Goal: Information Seeking & Learning: Find specific fact

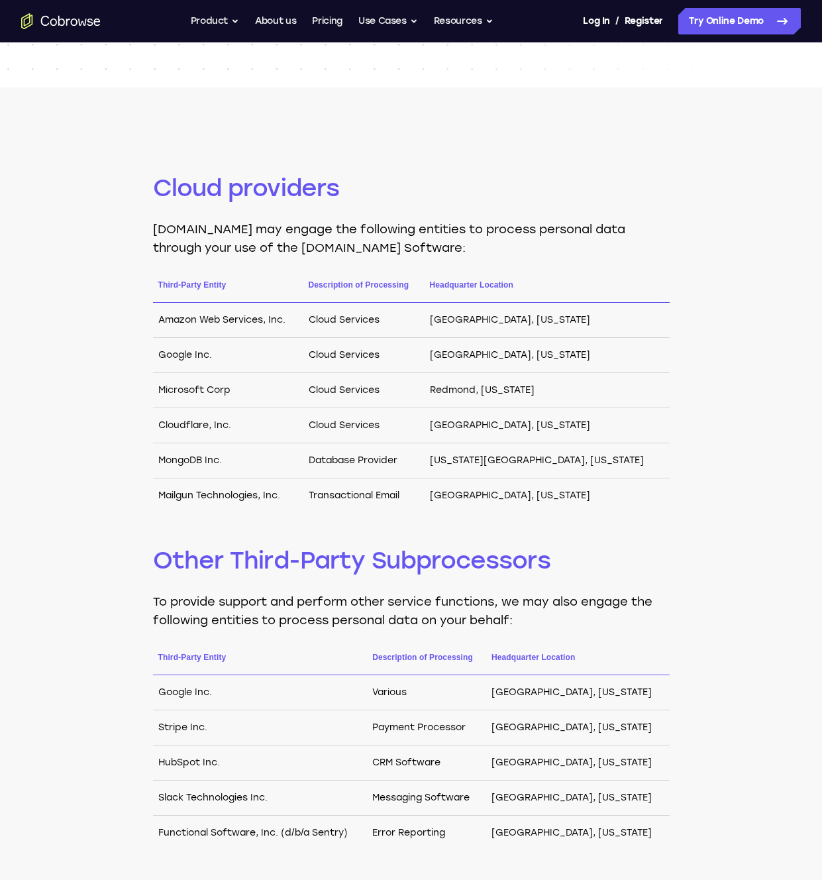
scroll to position [58, 0]
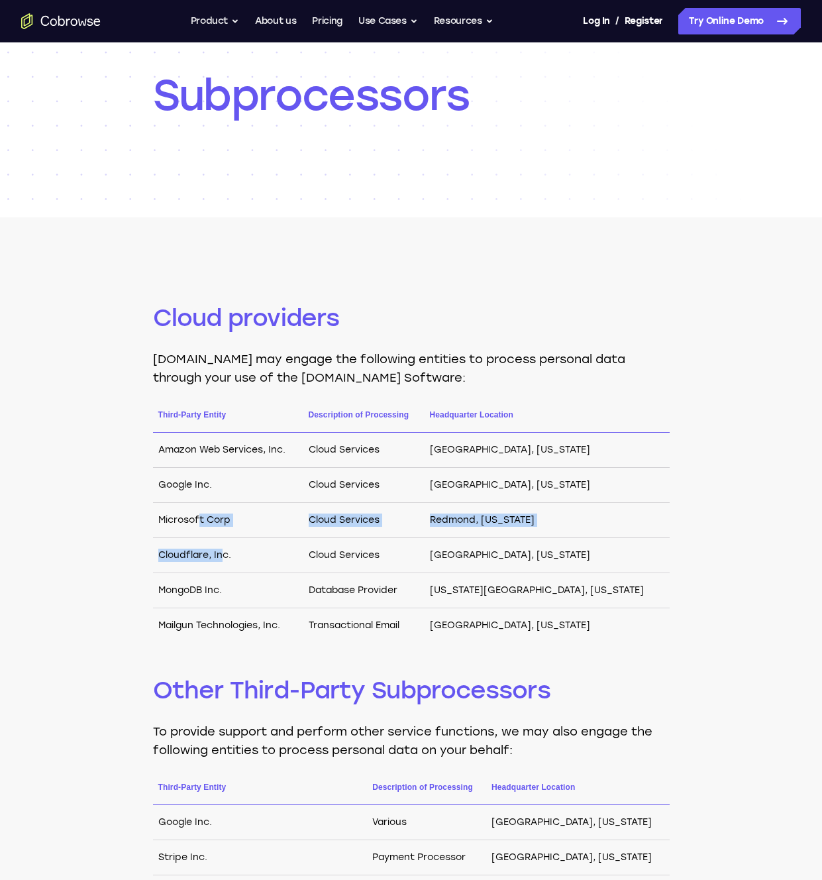
drag, startPoint x: 200, startPoint y: 519, endPoint x: 219, endPoint y: 554, distance: 39.7
click at [219, 553] on tbody "Amazon Web Services, Inc. Cloud Services [GEOGRAPHIC_DATA], [US_STATE] Google I…" at bounding box center [411, 538] width 517 height 211
click at [219, 554] on td "Cloudflare, Inc." at bounding box center [228, 555] width 150 height 35
drag, startPoint x: 207, startPoint y: 554, endPoint x: 189, endPoint y: 552, distance: 18.0
click at [189, 553] on td "Cloudflare, Inc." at bounding box center [228, 555] width 150 height 35
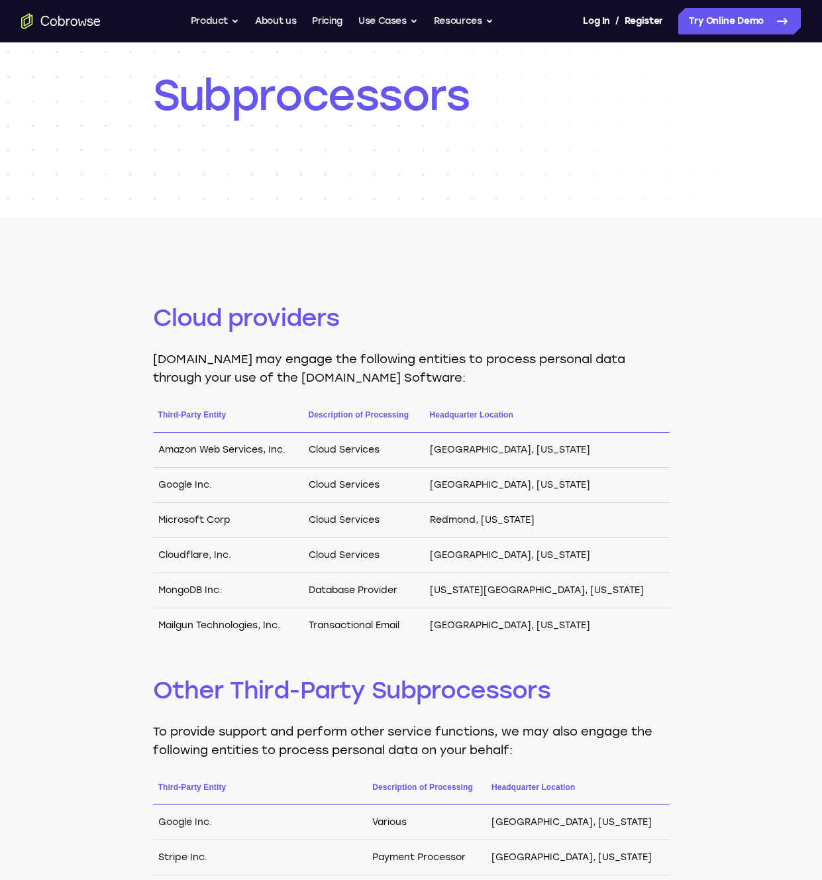
click at [189, 552] on td "Cloudflare, Inc." at bounding box center [228, 555] width 150 height 35
drag, startPoint x: 186, startPoint y: 624, endPoint x: 219, endPoint y: 623, distance: 33.1
click at [219, 623] on td "Mailgun Technologies, Inc." at bounding box center [228, 625] width 150 height 35
drag, startPoint x: 224, startPoint y: 626, endPoint x: 217, endPoint y: 626, distance: 7.3
click at [218, 626] on td "Mailgun Technologies, Inc." at bounding box center [228, 625] width 150 height 35
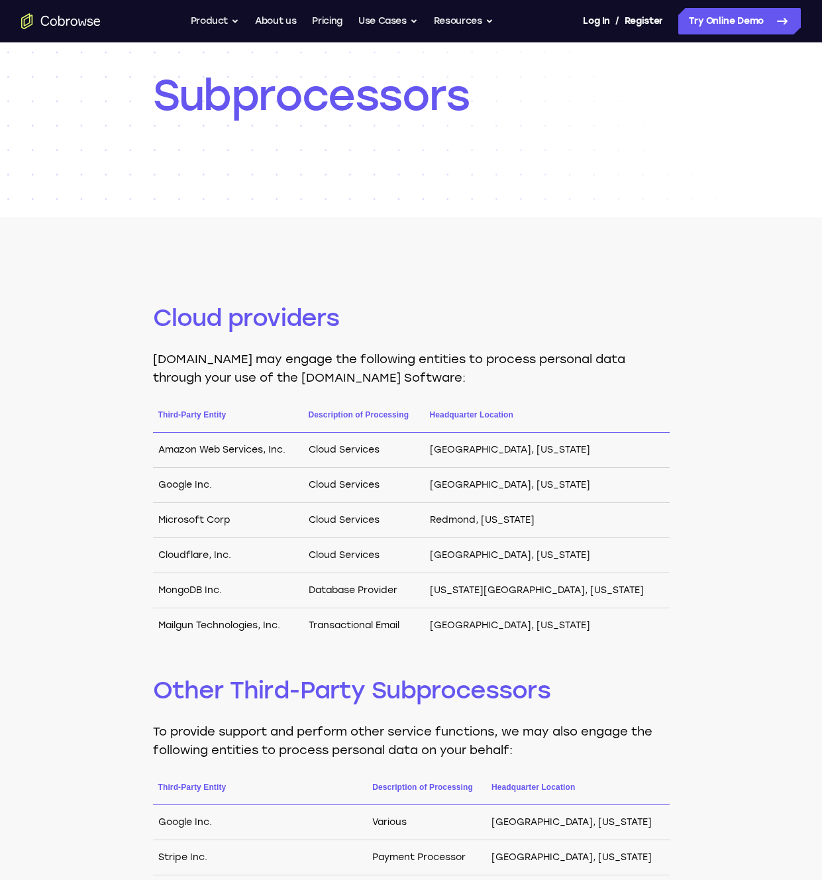
click at [215, 624] on td "Mailgun Technologies, Inc." at bounding box center [228, 625] width 150 height 35
click at [219, 624] on td "Mailgun Technologies, Inc." at bounding box center [228, 625] width 150 height 35
click at [222, 624] on td "Mailgun Technologies, Inc." at bounding box center [228, 625] width 150 height 35
click at [198, 624] on td "Mailgun Technologies, Inc." at bounding box center [228, 625] width 150 height 35
drag, startPoint x: 199, startPoint y: 625, endPoint x: 258, endPoint y: 626, distance: 59.0
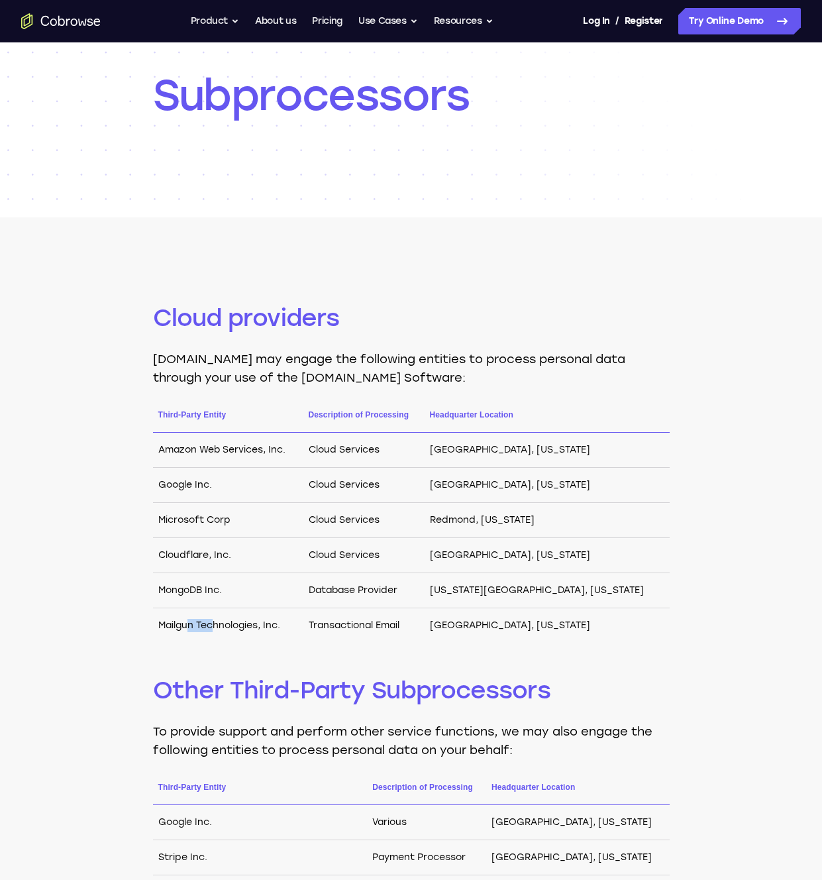
click at [246, 625] on td "Mailgun Technologies, Inc." at bounding box center [228, 625] width 150 height 35
click at [258, 626] on td "Mailgun Technologies, Inc." at bounding box center [228, 625] width 150 height 35
click at [217, 626] on td "Mailgun Technologies, Inc." at bounding box center [228, 625] width 150 height 35
drag, startPoint x: 217, startPoint y: 626, endPoint x: 271, endPoint y: 625, distance: 54.4
click at [252, 626] on td "Mailgun Technologies, Inc." at bounding box center [228, 625] width 150 height 35
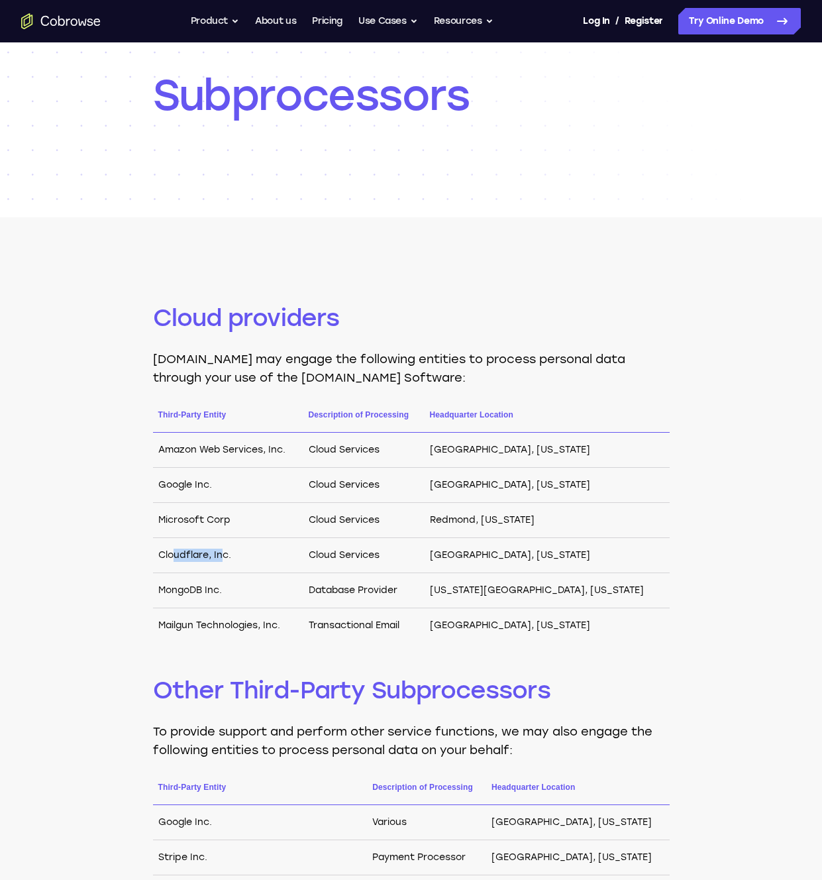
drag, startPoint x: 215, startPoint y: 554, endPoint x: 170, endPoint y: 551, distance: 45.2
click at [171, 551] on td "Cloudflare, Inc." at bounding box center [228, 555] width 150 height 35
drag, startPoint x: 170, startPoint y: 551, endPoint x: 184, endPoint y: 551, distance: 13.3
click at [174, 551] on td "Cloudflare, Inc." at bounding box center [228, 555] width 150 height 35
drag, startPoint x: 207, startPoint y: 553, endPoint x: 224, endPoint y: 555, distance: 16.8
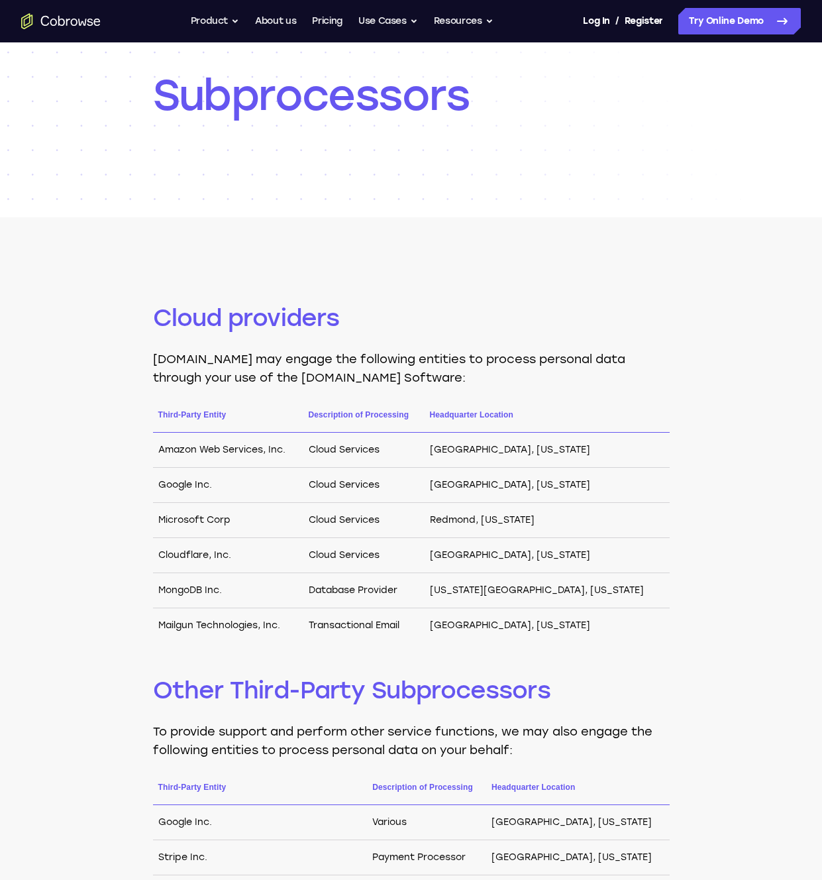
click at [216, 554] on td "Cloudflare, Inc." at bounding box center [228, 555] width 150 height 35
drag, startPoint x: 225, startPoint y: 556, endPoint x: 166, endPoint y: 551, distance: 59.9
click at [177, 553] on td "Cloudflare, Inc." at bounding box center [228, 555] width 150 height 35
drag, startPoint x: 166, startPoint y: 551, endPoint x: 189, endPoint y: 557, distance: 23.9
click at [167, 552] on td "Cloudflare, Inc." at bounding box center [228, 555] width 150 height 35
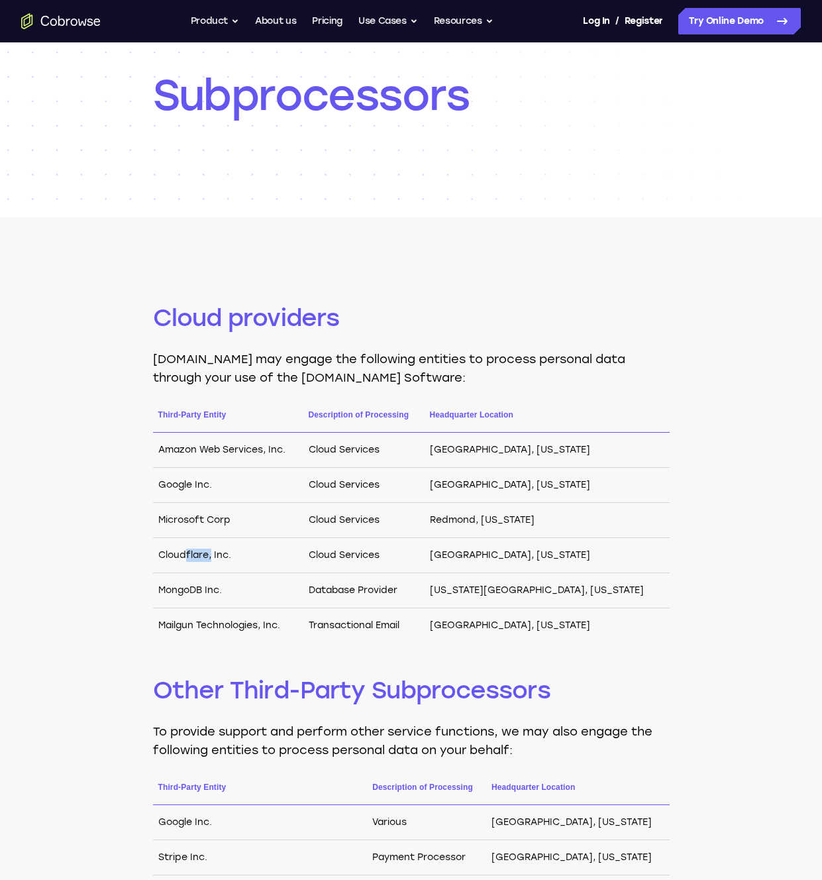
drag, startPoint x: 189, startPoint y: 557, endPoint x: 229, endPoint y: 561, distance: 40.0
click at [214, 559] on td "Cloudflare, Inc." at bounding box center [228, 555] width 150 height 35
drag, startPoint x: 223, startPoint y: 561, endPoint x: 209, endPoint y: 561, distance: 13.3
click at [220, 561] on td "Cloudflare, Inc." at bounding box center [228, 555] width 150 height 35
drag, startPoint x: 209, startPoint y: 561, endPoint x: 188, endPoint y: 561, distance: 21.9
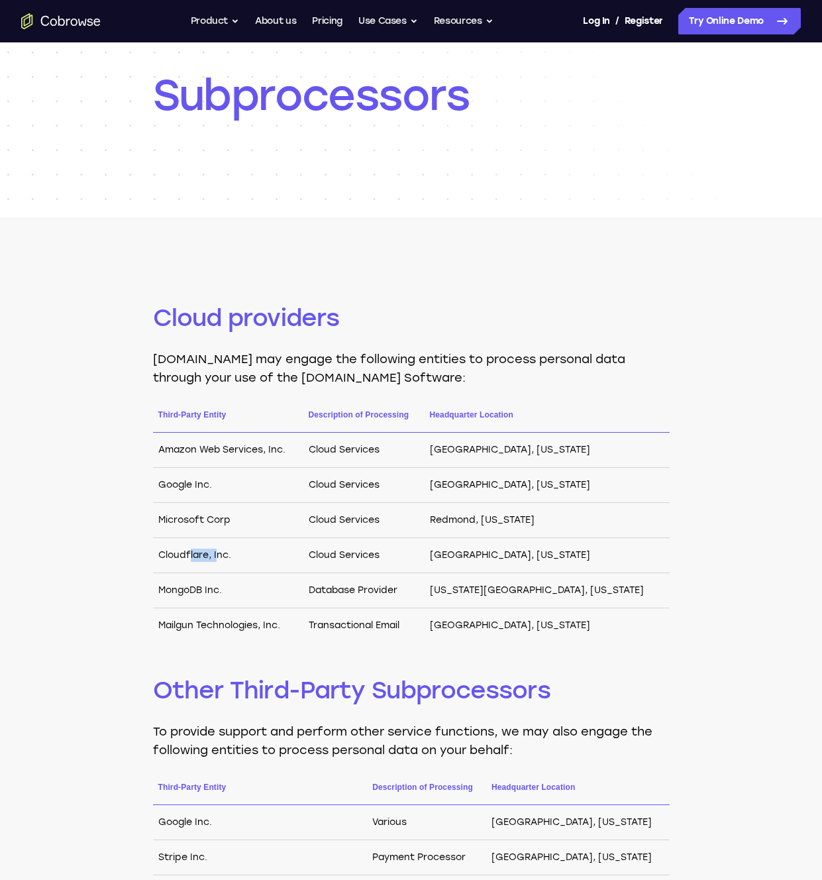
click at [188, 561] on td "Cloudflare, Inc." at bounding box center [228, 555] width 150 height 35
click at [187, 561] on td "Cloudflare, Inc." at bounding box center [228, 555] width 150 height 35
drag, startPoint x: 283, startPoint y: 551, endPoint x: 248, endPoint y: 551, distance: 35.1
click at [248, 551] on td "Cloudflare, Inc." at bounding box center [228, 555] width 150 height 35
click at [246, 551] on td "Cloudflare, Inc." at bounding box center [228, 555] width 150 height 35
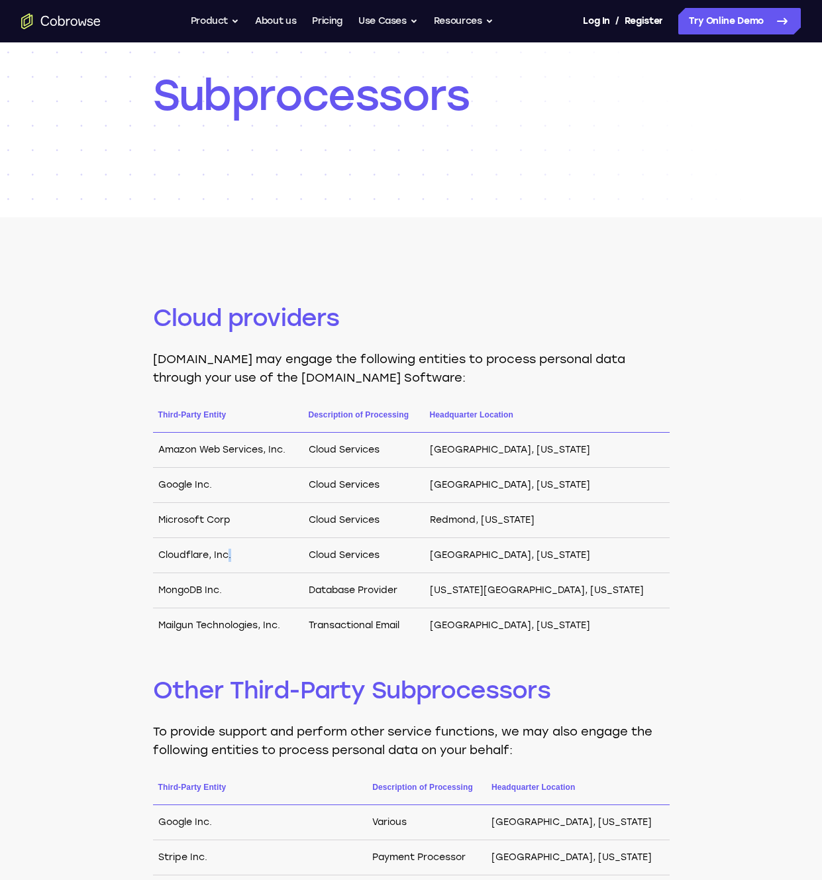
drag, startPoint x: 233, startPoint y: 551, endPoint x: 219, endPoint y: 552, distance: 14.6
click at [221, 551] on td "Cloudflare, Inc." at bounding box center [228, 555] width 150 height 35
drag, startPoint x: 215, startPoint y: 553, endPoint x: 201, endPoint y: 554, distance: 14.0
click at [201, 554] on td "Cloudflare, Inc." at bounding box center [228, 555] width 150 height 35
click at [197, 555] on td "Cloudflare, Inc." at bounding box center [228, 555] width 150 height 35
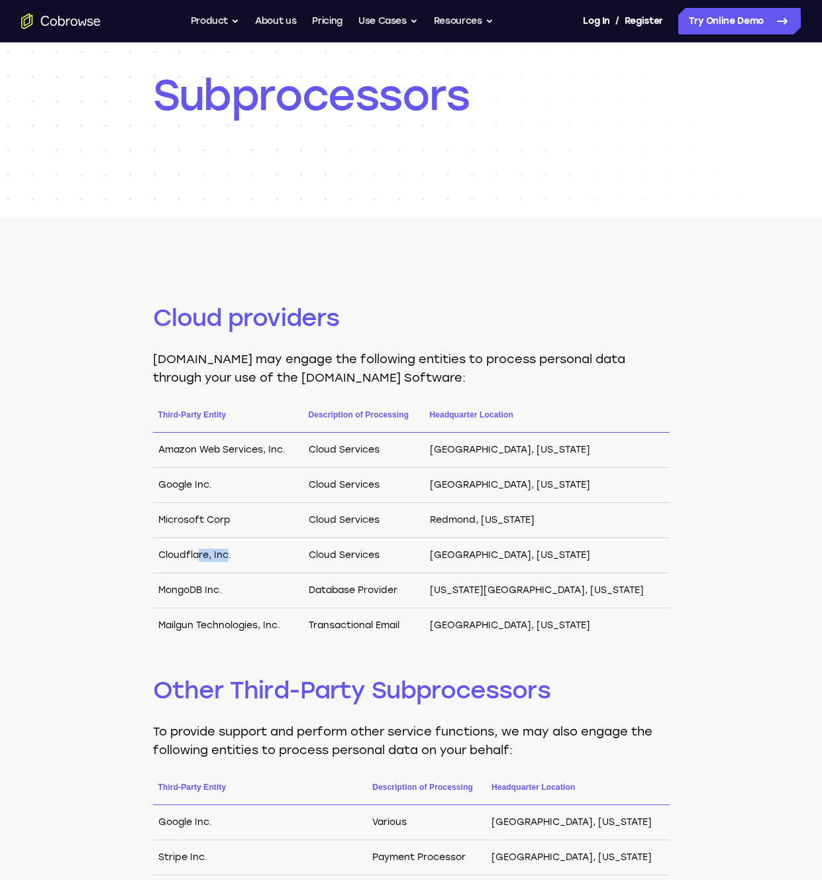
drag, startPoint x: 202, startPoint y: 555, endPoint x: 241, endPoint y: 554, distance: 38.4
click at [237, 554] on td "Cloudflare, Inc." at bounding box center [228, 555] width 150 height 35
drag, startPoint x: 242, startPoint y: 555, endPoint x: 213, endPoint y: 556, distance: 29.2
click at [238, 555] on td "Cloudflare, Inc." at bounding box center [228, 555] width 150 height 35
drag, startPoint x: 213, startPoint y: 556, endPoint x: 205, endPoint y: 556, distance: 8.0
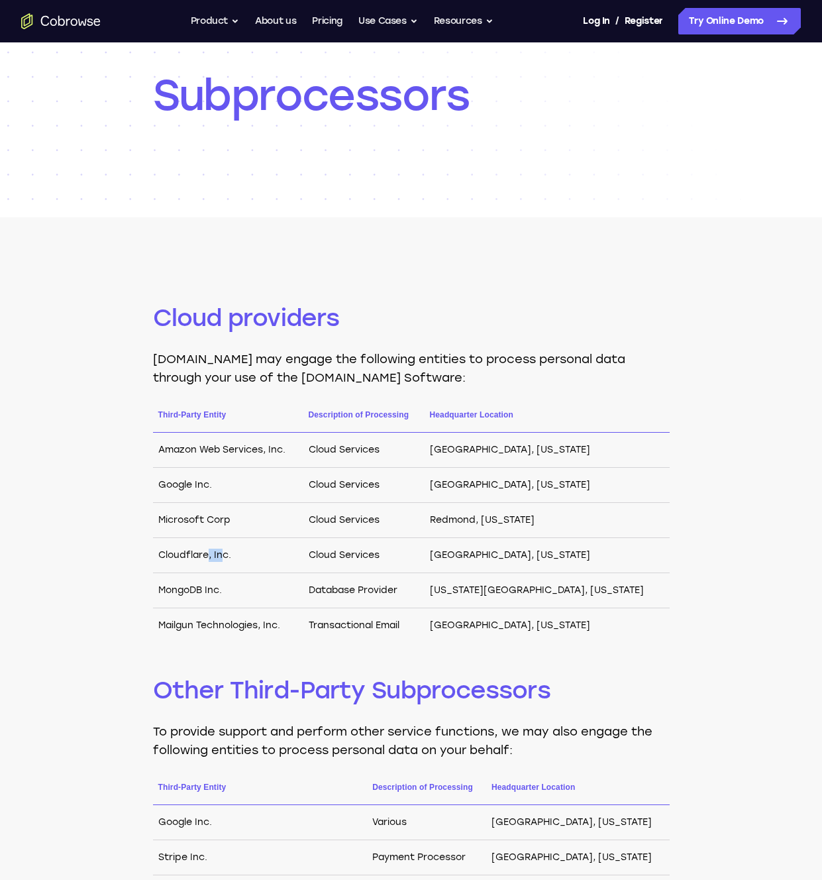
click at [205, 556] on td "Cloudflare, Inc." at bounding box center [228, 555] width 150 height 35
drag, startPoint x: 205, startPoint y: 556, endPoint x: 231, endPoint y: 557, distance: 25.9
click at [228, 557] on td "Cloudflare, Inc." at bounding box center [228, 555] width 150 height 35
drag, startPoint x: 227, startPoint y: 558, endPoint x: 201, endPoint y: 554, distance: 25.5
click at [204, 555] on td "Cloudflare, Inc." at bounding box center [228, 555] width 150 height 35
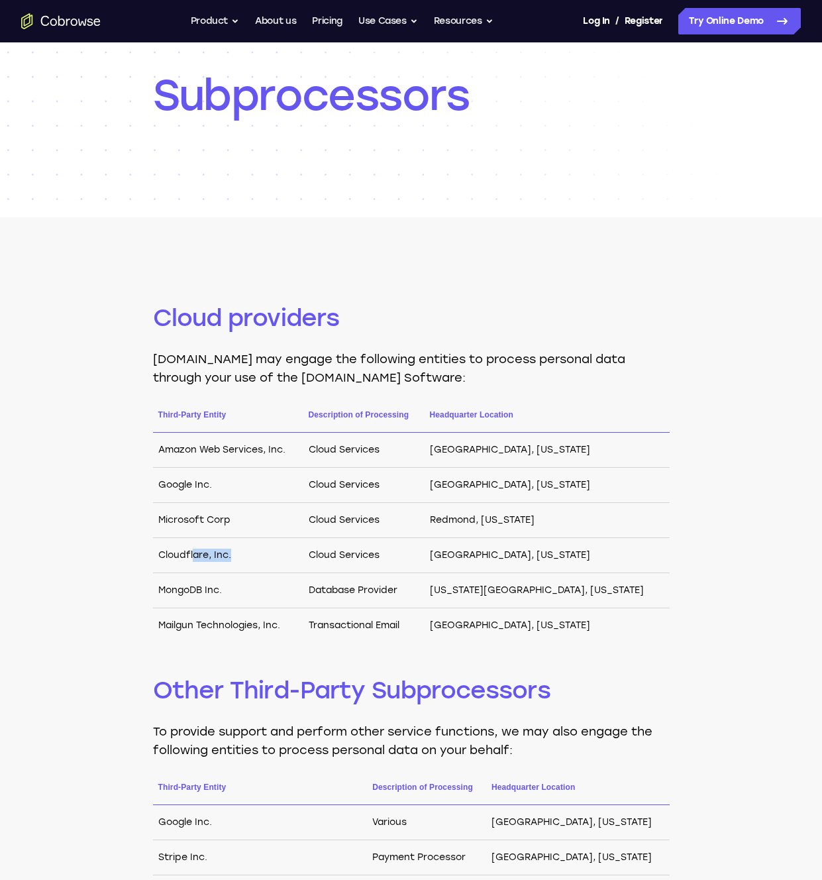
drag, startPoint x: 193, startPoint y: 553, endPoint x: 249, endPoint y: 557, distance: 55.8
click at [248, 557] on td "Cloudflare, Inc." at bounding box center [228, 555] width 150 height 35
drag, startPoint x: 242, startPoint y: 557, endPoint x: 180, endPoint y: 551, distance: 61.9
click at [195, 554] on td "Cloudflare, Inc." at bounding box center [228, 555] width 150 height 35
drag, startPoint x: 179, startPoint y: 551, endPoint x: 224, endPoint y: 555, distance: 45.2
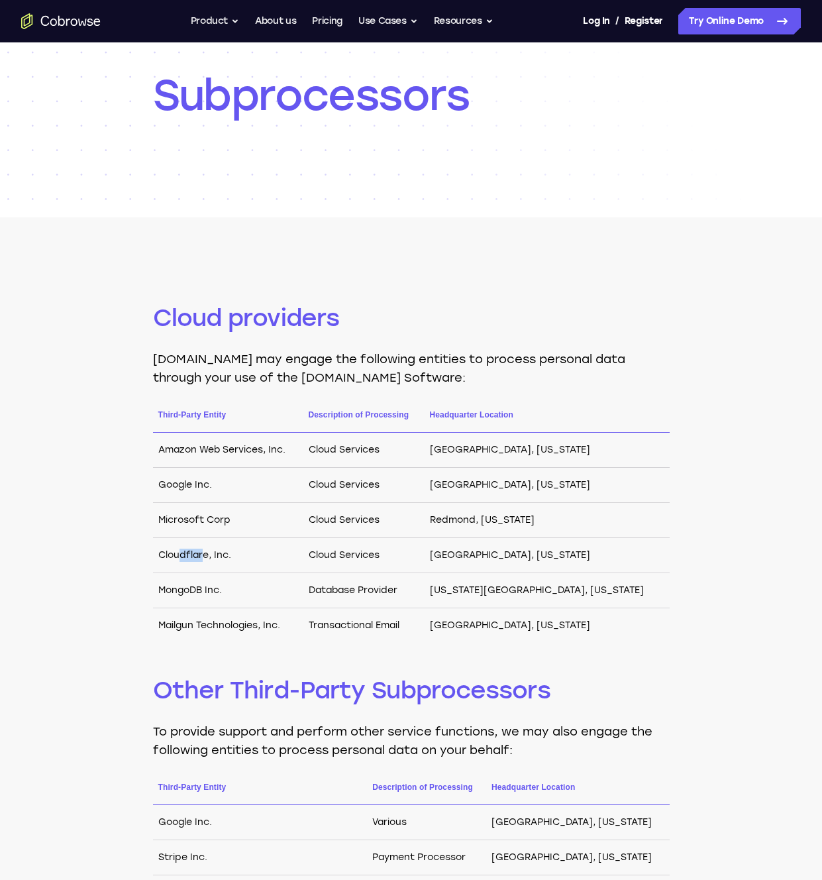
click at [202, 553] on td "Cloudflare, Inc." at bounding box center [228, 555] width 150 height 35
drag, startPoint x: 224, startPoint y: 555, endPoint x: 192, endPoint y: 553, distance: 31.9
click at [189, 553] on td "Cloudflare, Inc." at bounding box center [228, 555] width 150 height 35
drag, startPoint x: 192, startPoint y: 553, endPoint x: 227, endPoint y: 555, distance: 35.1
click at [225, 555] on td "Cloudflare, Inc." at bounding box center [228, 555] width 150 height 35
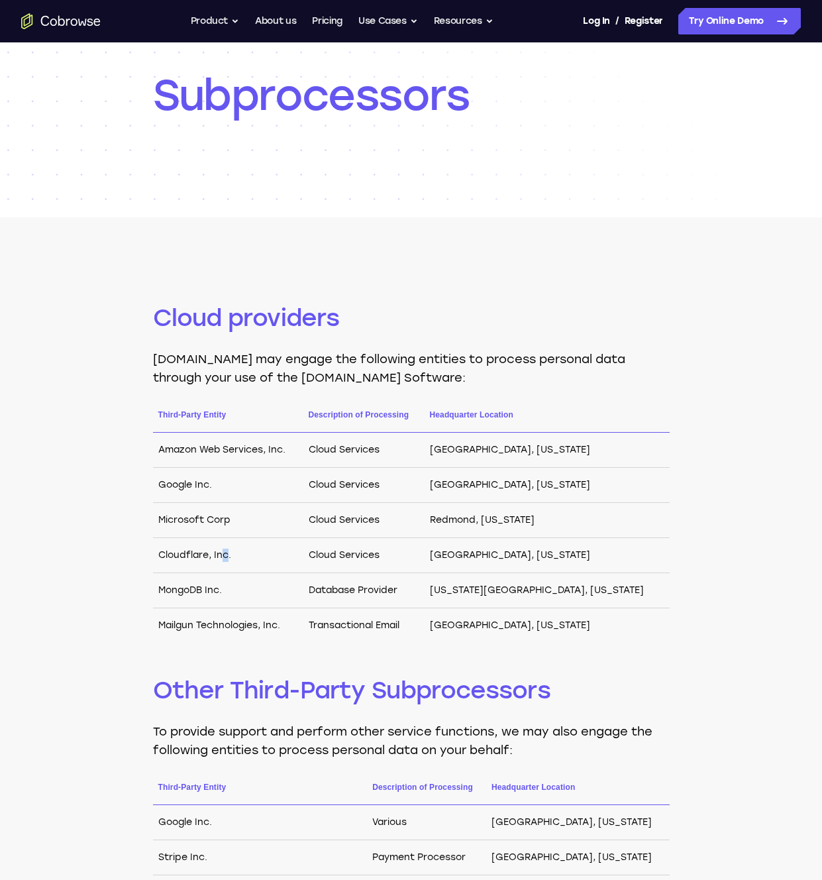
drag, startPoint x: 228, startPoint y: 555, endPoint x: 192, endPoint y: 553, distance: 35.8
click at [203, 554] on td "Cloudflare, Inc." at bounding box center [228, 555] width 150 height 35
drag, startPoint x: 192, startPoint y: 553, endPoint x: 213, endPoint y: 552, distance: 20.6
click at [197, 552] on td "Cloudflare, Inc." at bounding box center [228, 555] width 150 height 35
click at [213, 552] on td "Cloudflare, Inc." at bounding box center [228, 555] width 150 height 35
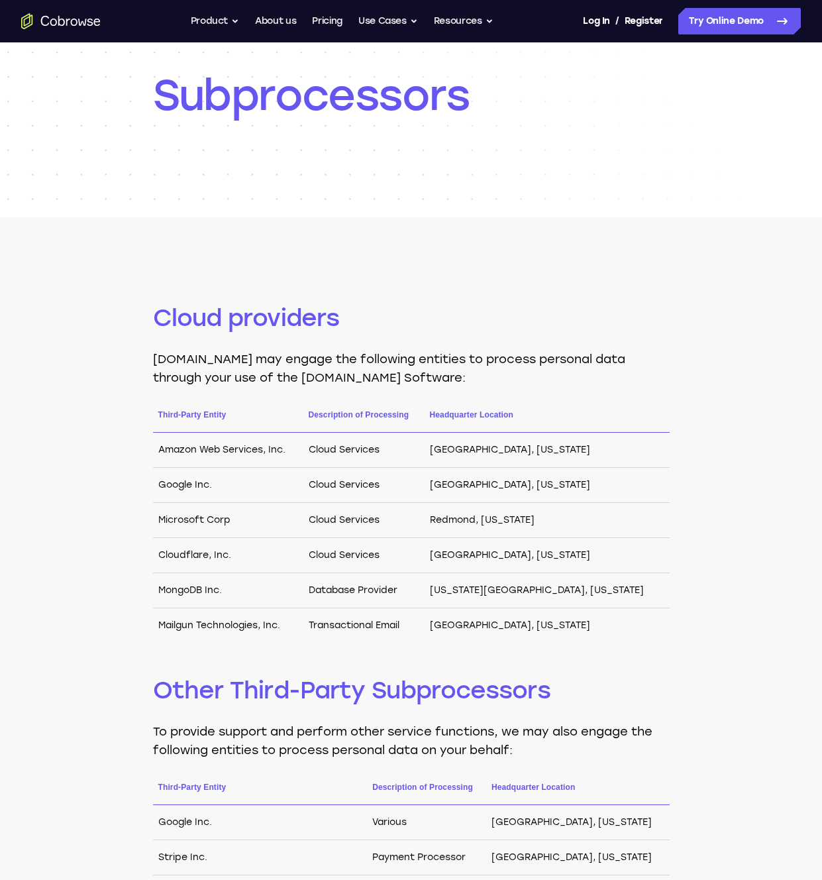
click at [617, 137] on div "Subprocessors" at bounding box center [411, 100] width 517 height 233
drag, startPoint x: 665, startPoint y: 87, endPoint x: 663, endPoint y: 62, distance: 26.0
click at [665, 87] on h1 "Subprocessors" at bounding box center [411, 95] width 517 height 53
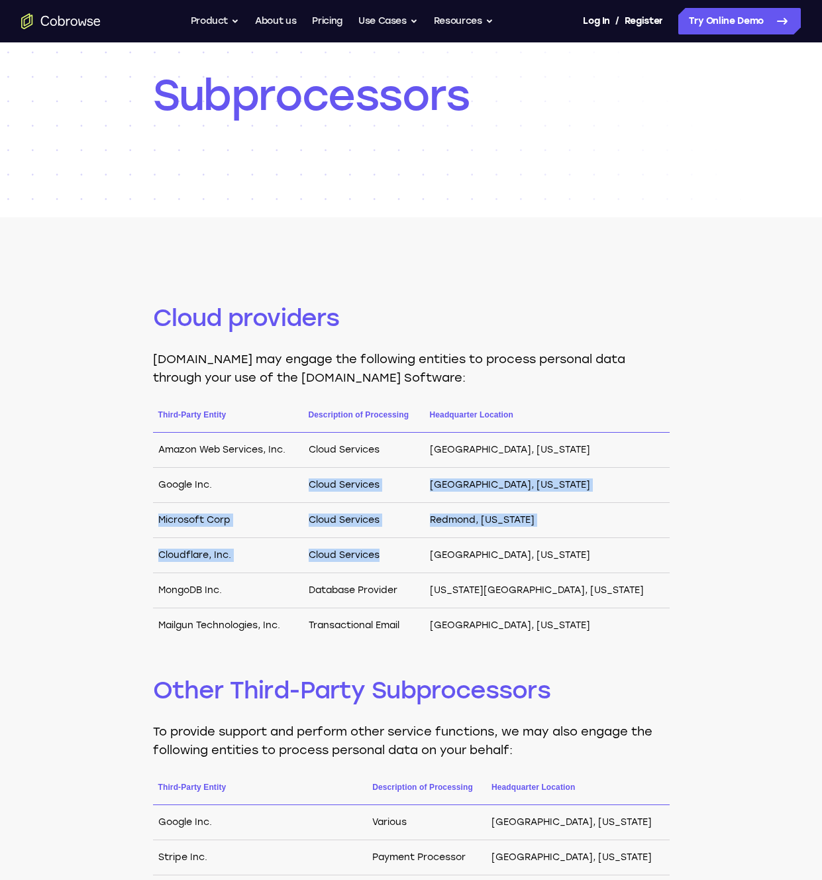
drag, startPoint x: 377, startPoint y: 499, endPoint x: 415, endPoint y: 577, distance: 87.1
click at [415, 577] on tbody "Amazon Web Services, Inc. Cloud Services [GEOGRAPHIC_DATA], [US_STATE] Google I…" at bounding box center [411, 538] width 517 height 211
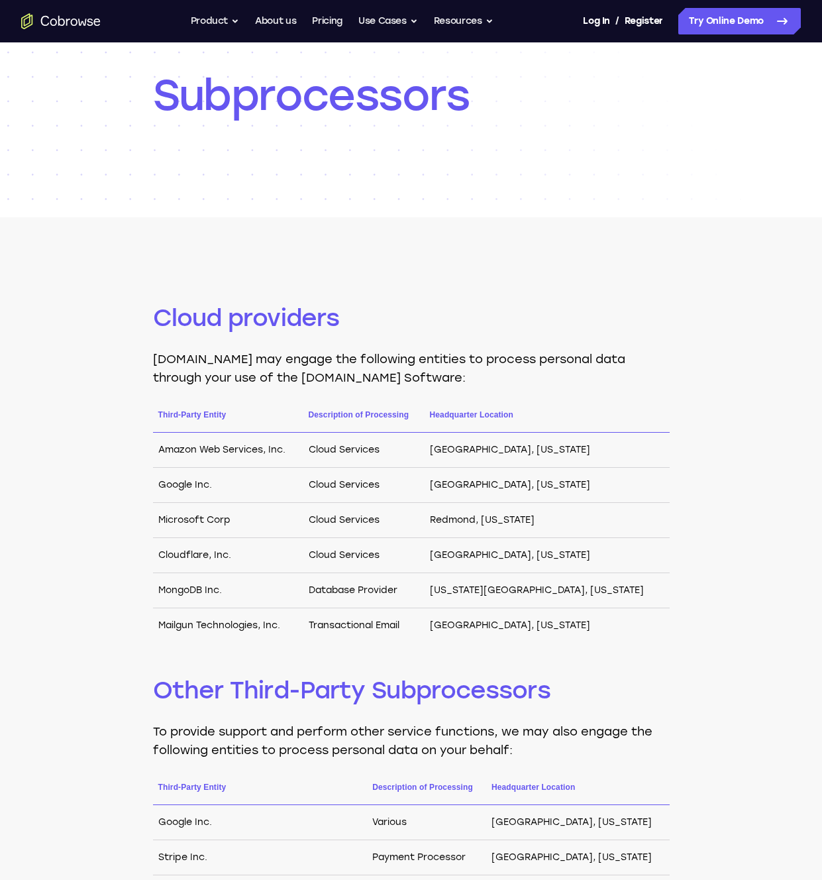
drag, startPoint x: 415, startPoint y: 577, endPoint x: 382, endPoint y: 541, distance: 49.2
click at [408, 571] on tbody "Amazon Web Services, Inc. Cloud Services [GEOGRAPHIC_DATA], [US_STATE] Google I…" at bounding box center [411, 538] width 517 height 211
drag, startPoint x: 357, startPoint y: 478, endPoint x: 356, endPoint y: 466, distance: 12.0
click at [356, 469] on tbody "Amazon Web Services, Inc. Cloud Services [GEOGRAPHIC_DATA], [US_STATE] Google I…" at bounding box center [411, 538] width 517 height 211
click at [355, 465] on td "Cloud Services" at bounding box center [363, 450] width 121 height 35
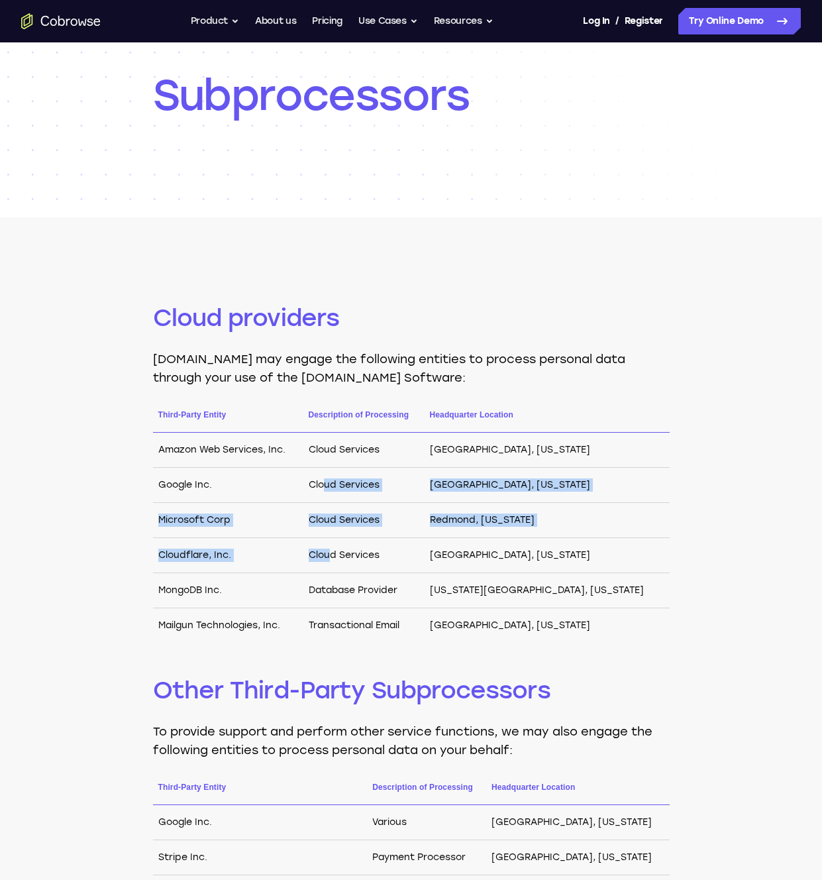
drag, startPoint x: 364, startPoint y: 507, endPoint x: 370, endPoint y: 565, distance: 58.0
click at [369, 563] on tbody "Amazon Web Services, Inc. Cloud Services [GEOGRAPHIC_DATA], [US_STATE] Google I…" at bounding box center [411, 538] width 517 height 211
click at [370, 565] on td "Cloud Services" at bounding box center [363, 555] width 121 height 35
drag, startPoint x: 371, startPoint y: 555, endPoint x: 356, endPoint y: 475, distance: 81.6
click at [360, 500] on tbody "Amazon Web Services, Inc. Cloud Services [GEOGRAPHIC_DATA], [US_STATE] Google I…" at bounding box center [411, 538] width 517 height 211
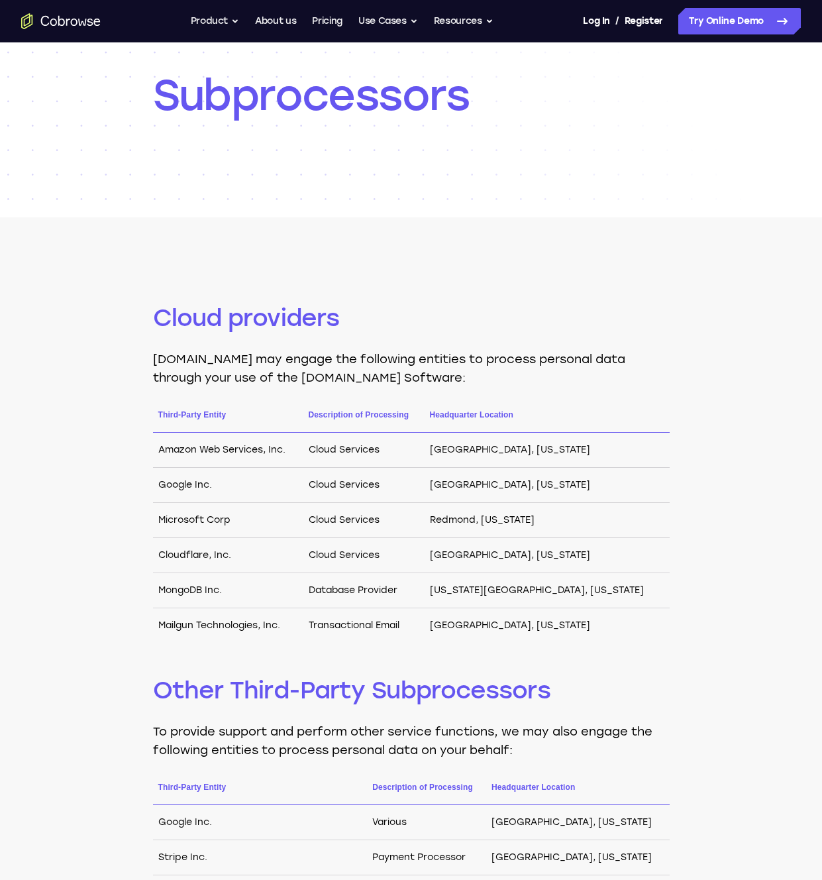
click at [356, 474] on td "Cloud Services" at bounding box center [363, 485] width 121 height 35
drag, startPoint x: 499, startPoint y: 179, endPoint x: 408, endPoint y: 113, distance: 112.9
click at [498, 179] on div "Subprocessors" at bounding box center [411, 100] width 517 height 233
click at [617, 211] on div "Subprocessors" at bounding box center [411, 100] width 517 height 233
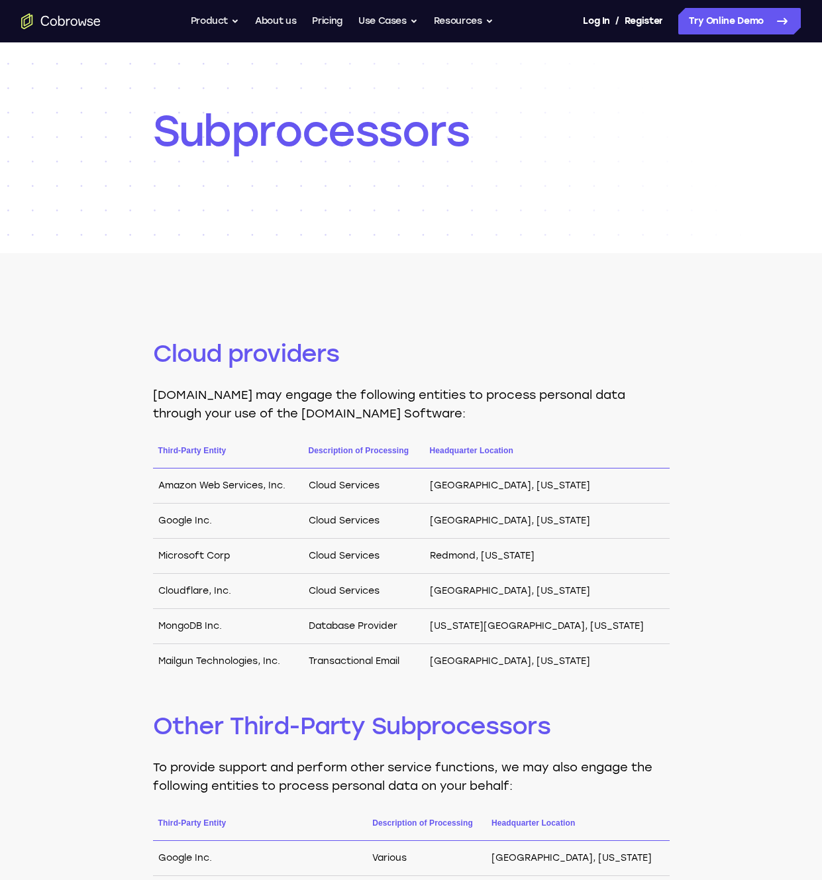
scroll to position [0, 0]
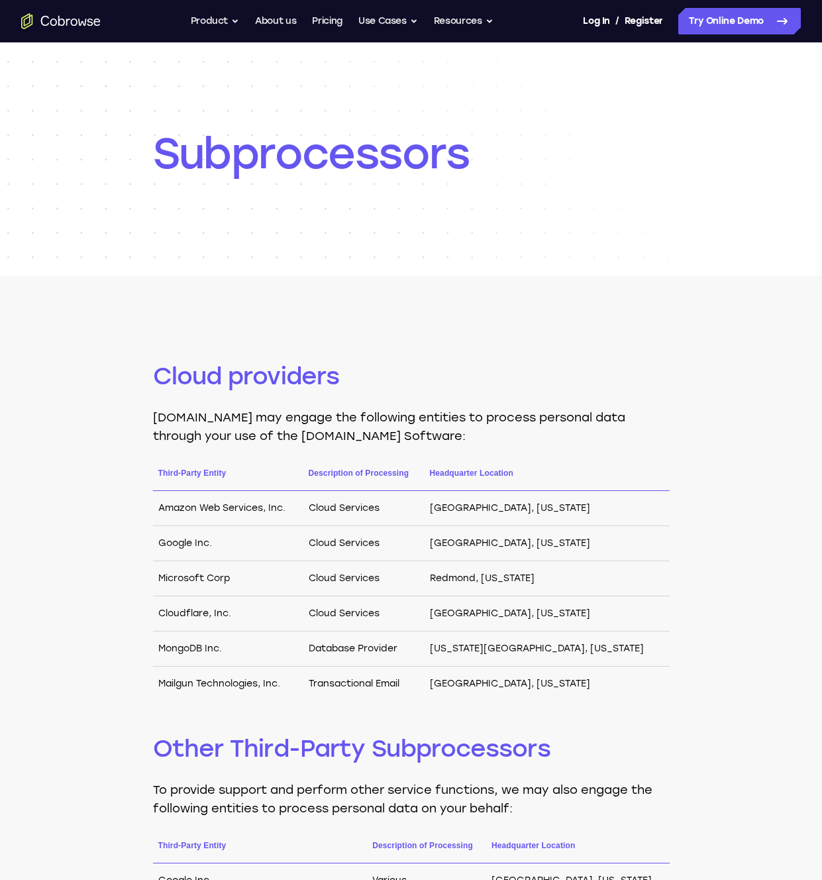
click at [643, 179] on h1 "Subprocessors" at bounding box center [411, 153] width 517 height 53
click at [651, 142] on h1 "Subprocessors" at bounding box center [411, 153] width 517 height 53
